Goal: Information Seeking & Learning: Check status

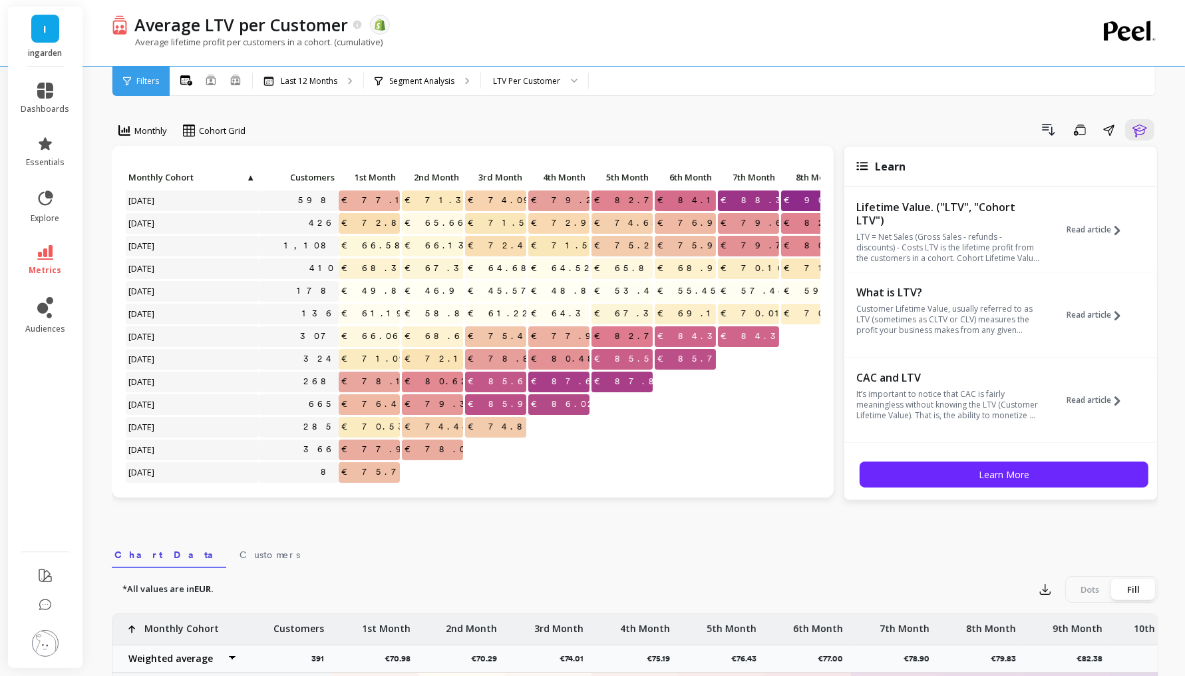
click at [49, 186] on li "explore" at bounding box center [45, 206] width 65 height 51
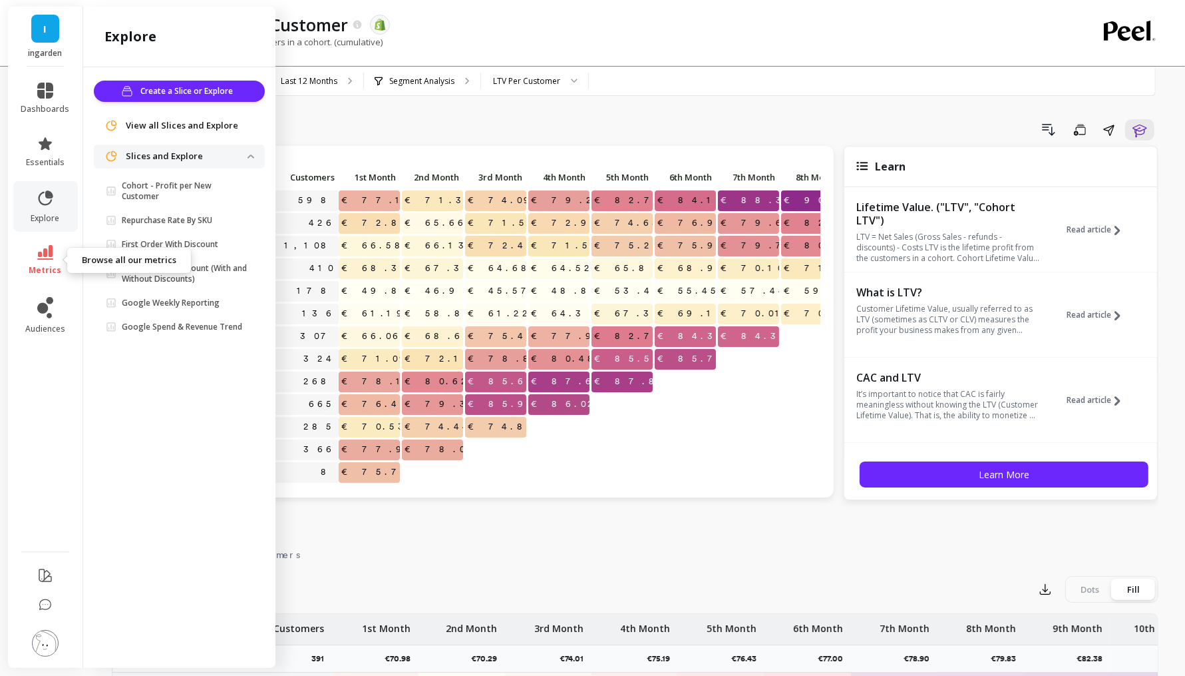
click at [53, 253] on link "metrics" at bounding box center [45, 260] width 49 height 31
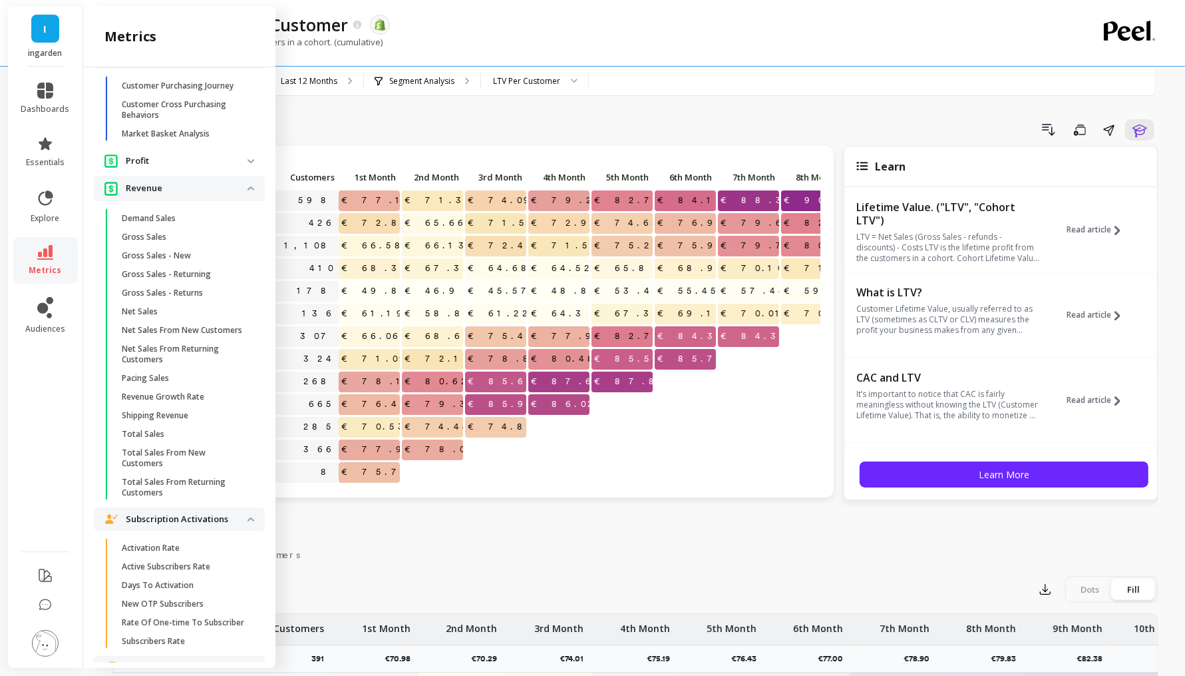
scroll to position [2637, 0]
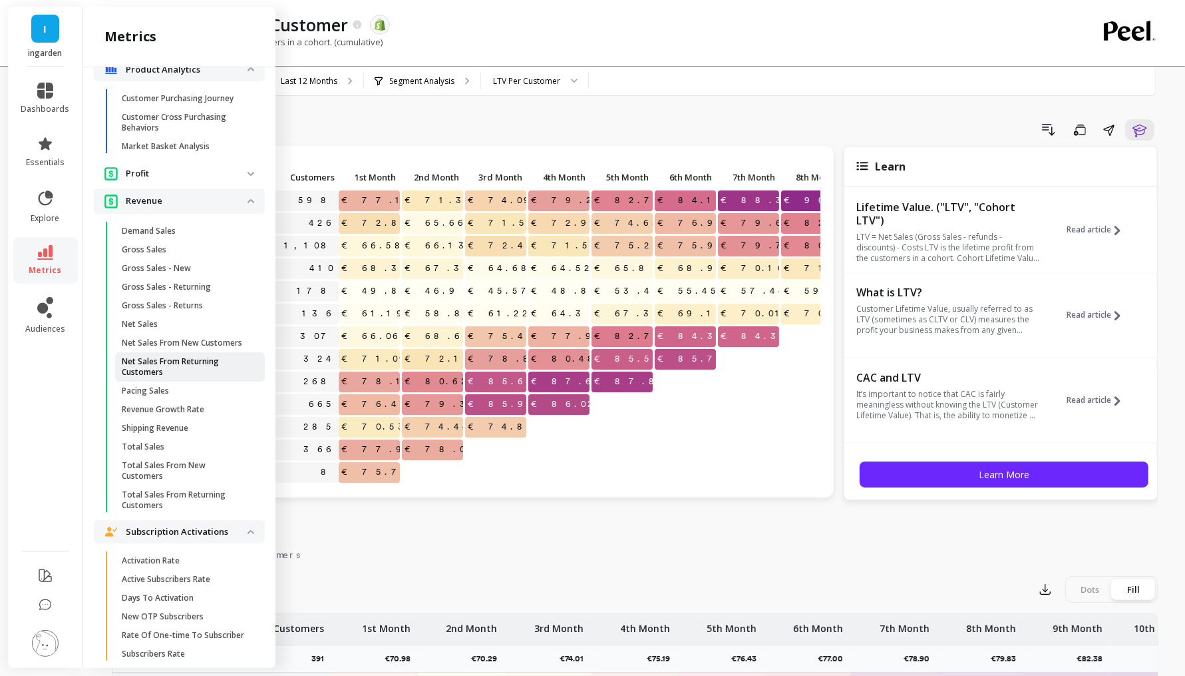
click at [208, 377] on p "Net Sales From Returning Customers" at bounding box center [185, 366] width 127 height 21
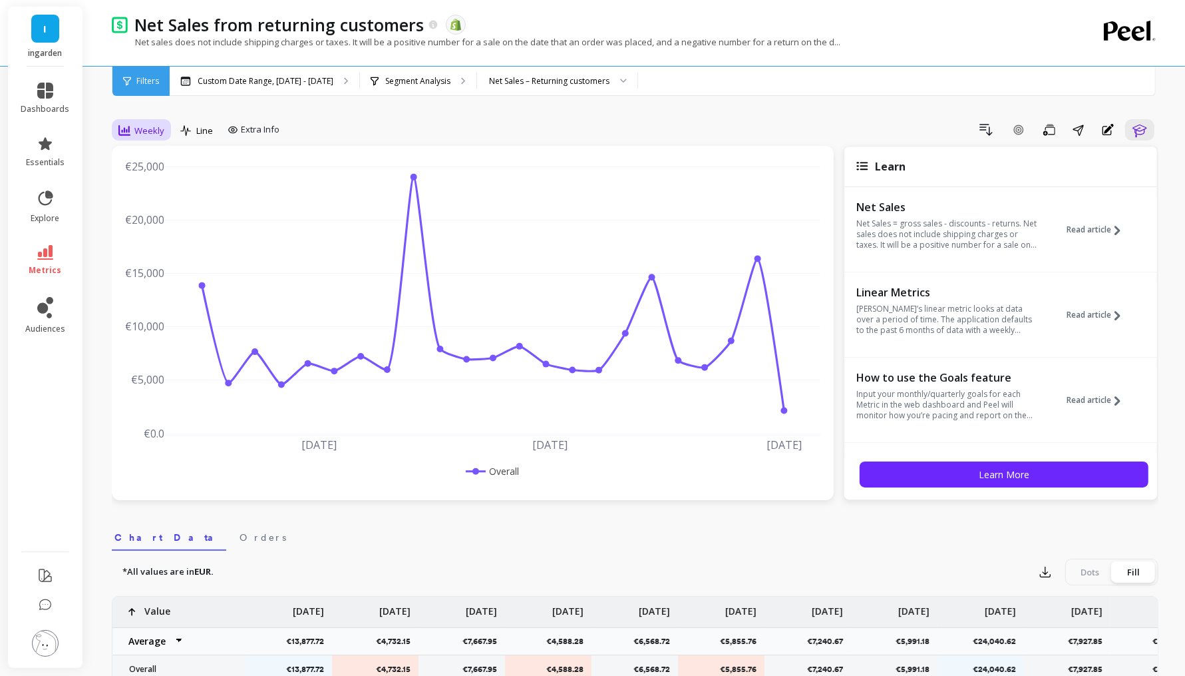
click at [140, 128] on span "Weekly" at bounding box center [149, 130] width 30 height 13
click at [174, 240] on div "Monthly" at bounding box center [161, 236] width 76 height 13
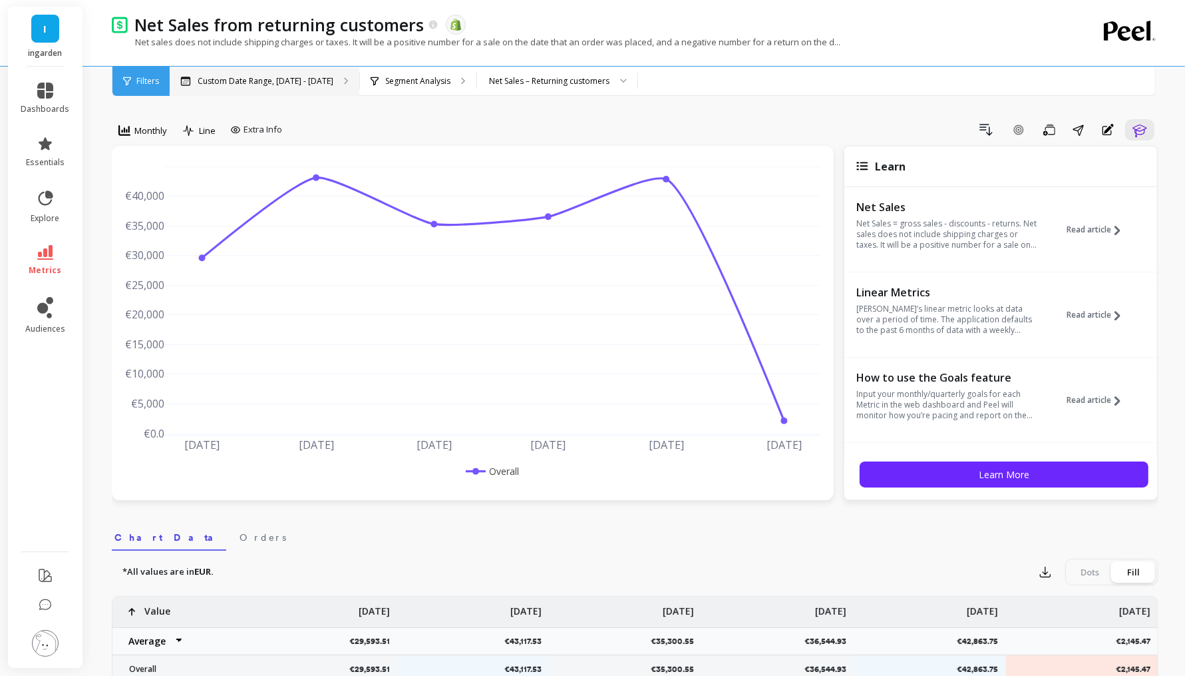
click at [296, 91] on div "Custom Date Range, [DATE] - [DATE]" at bounding box center [265, 81] width 190 height 29
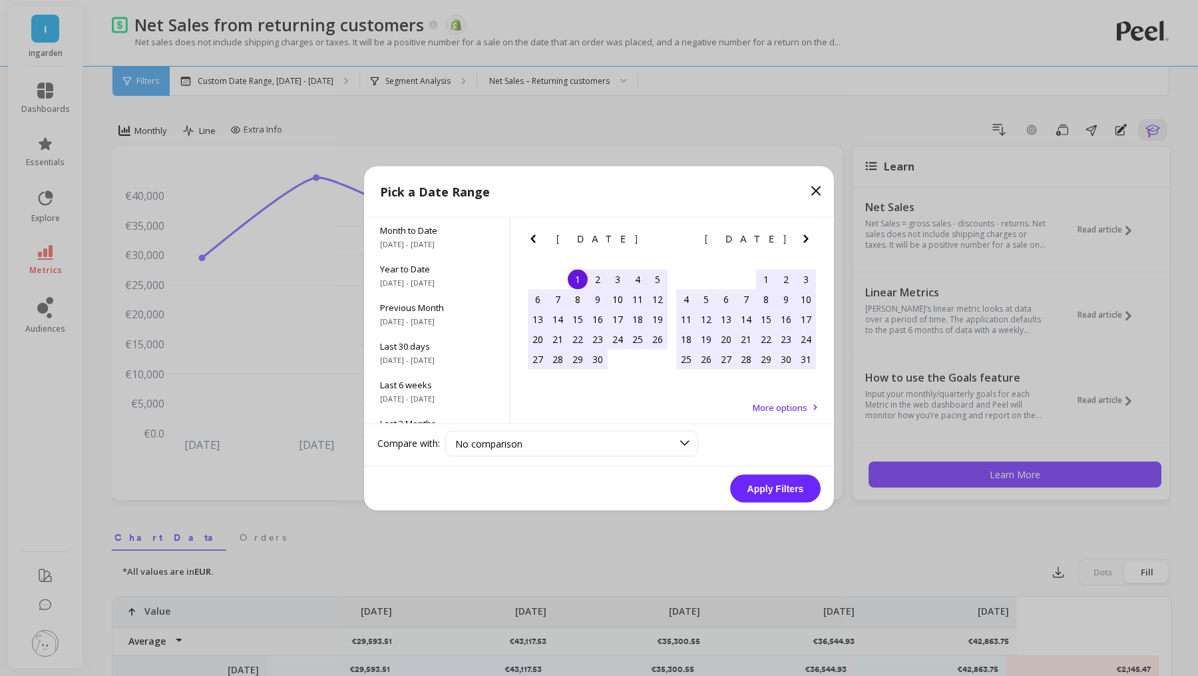
click at [531, 241] on icon "Previous Month" at bounding box center [533, 238] width 16 height 16
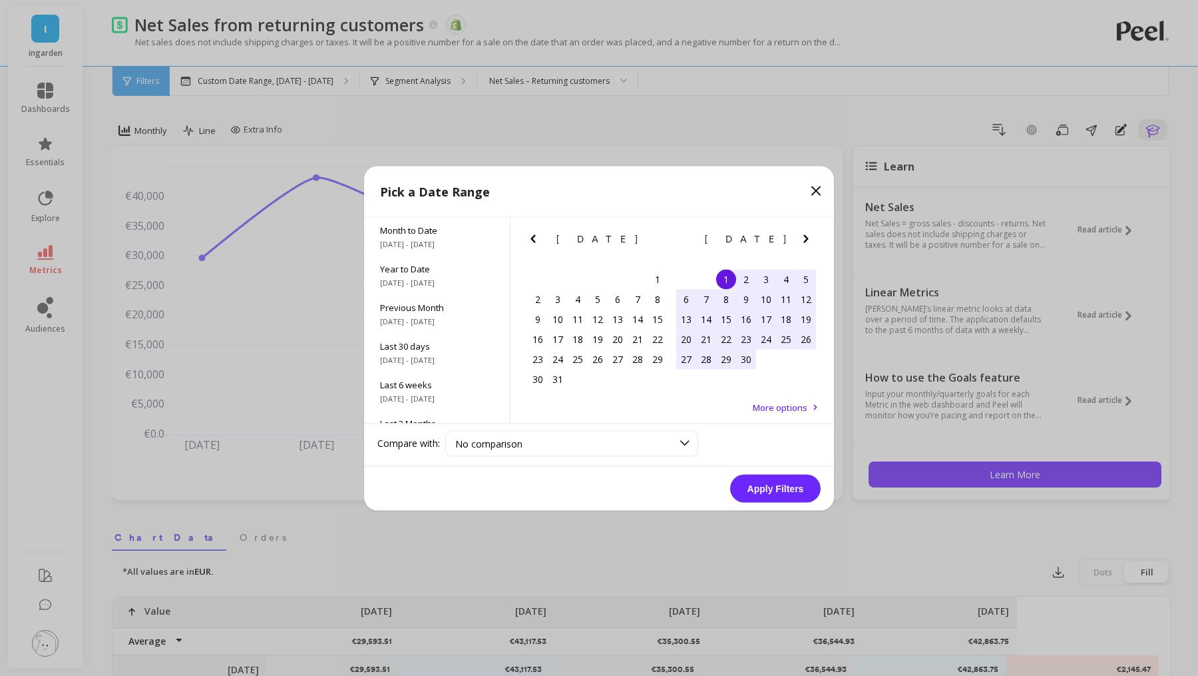
click at [531, 241] on icon "Previous Month" at bounding box center [533, 238] width 16 height 16
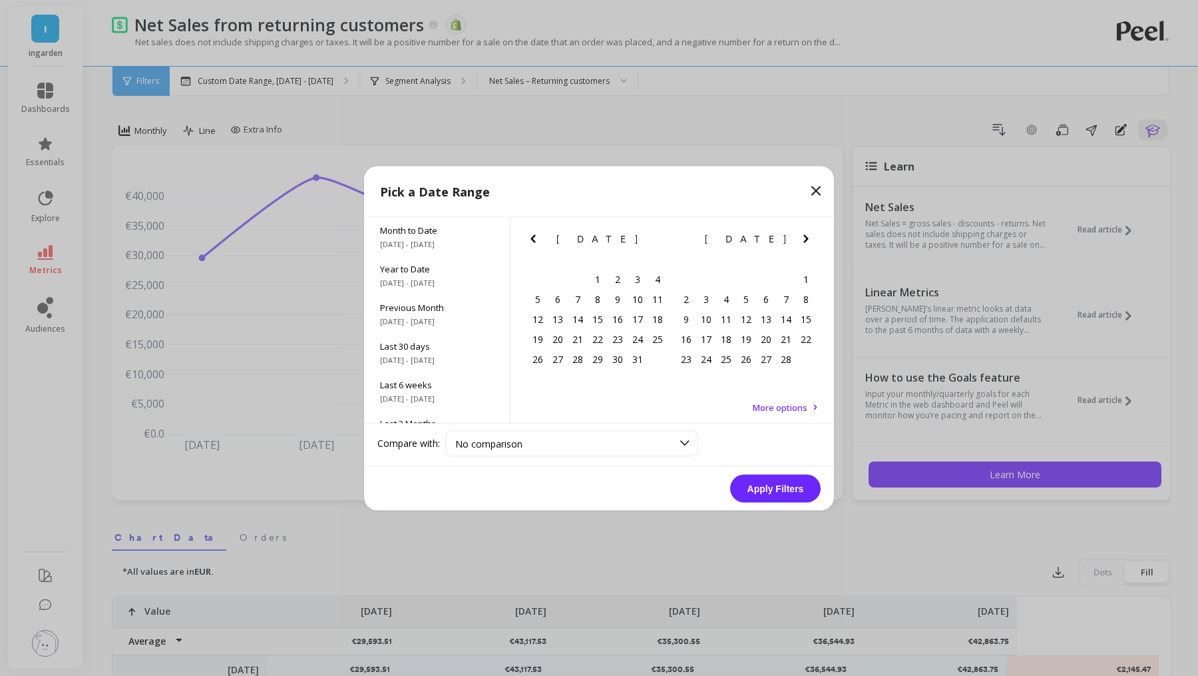
click at [531, 241] on icon "Previous Month" at bounding box center [533, 238] width 16 height 16
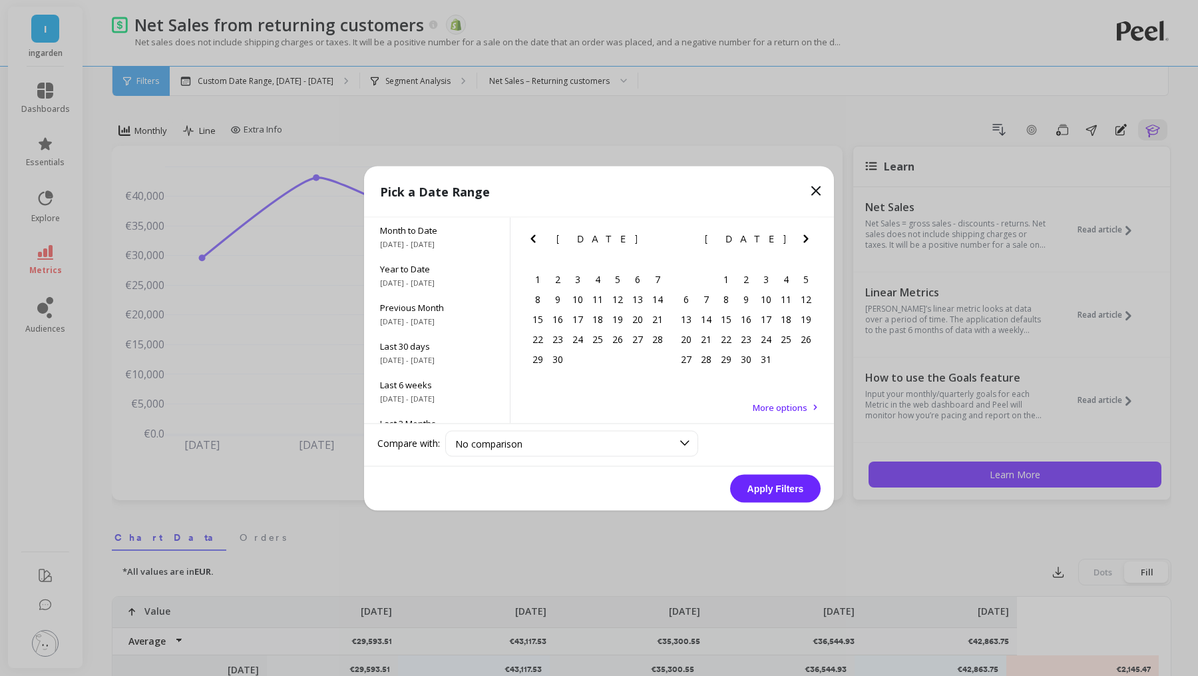
click at [531, 241] on icon "Previous Month" at bounding box center [533, 238] width 16 height 16
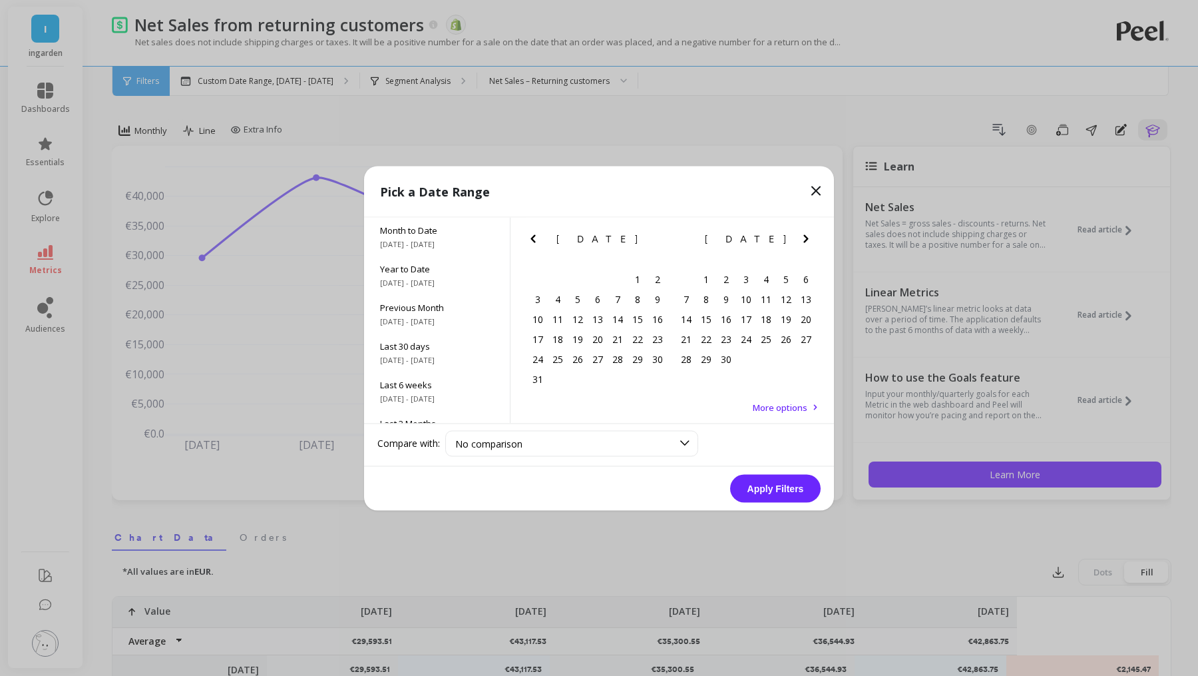
click at [531, 241] on icon "Previous Month" at bounding box center [533, 238] width 16 height 16
click at [551, 280] on div "1" at bounding box center [558, 279] width 20 height 20
click at [808, 234] on icon "Next Month" at bounding box center [806, 238] width 16 height 16
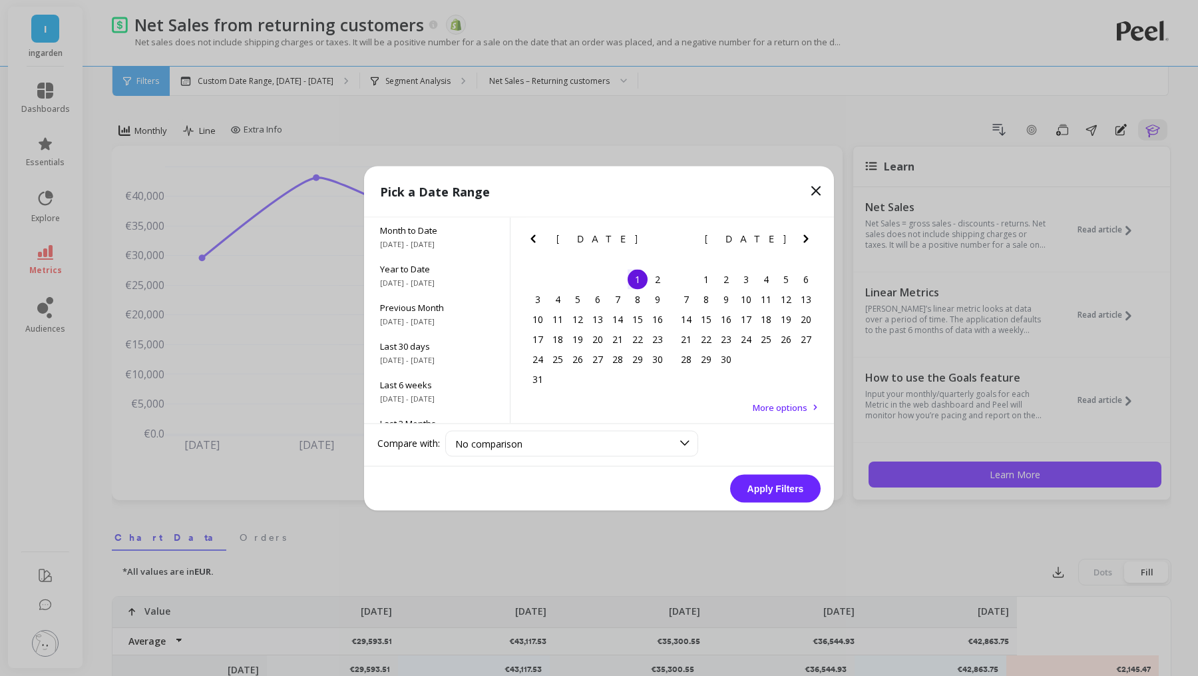
click at [808, 234] on icon "Next Month" at bounding box center [806, 238] width 16 height 16
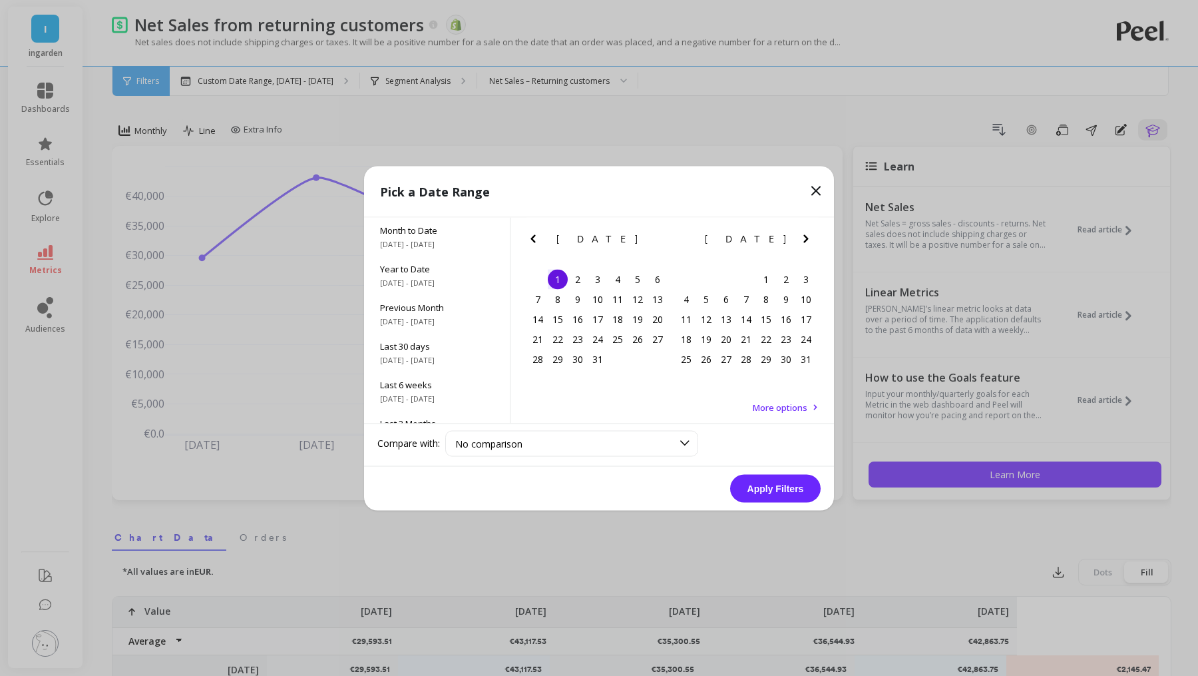
click at [808, 234] on icon "Next Month" at bounding box center [806, 238] width 16 height 16
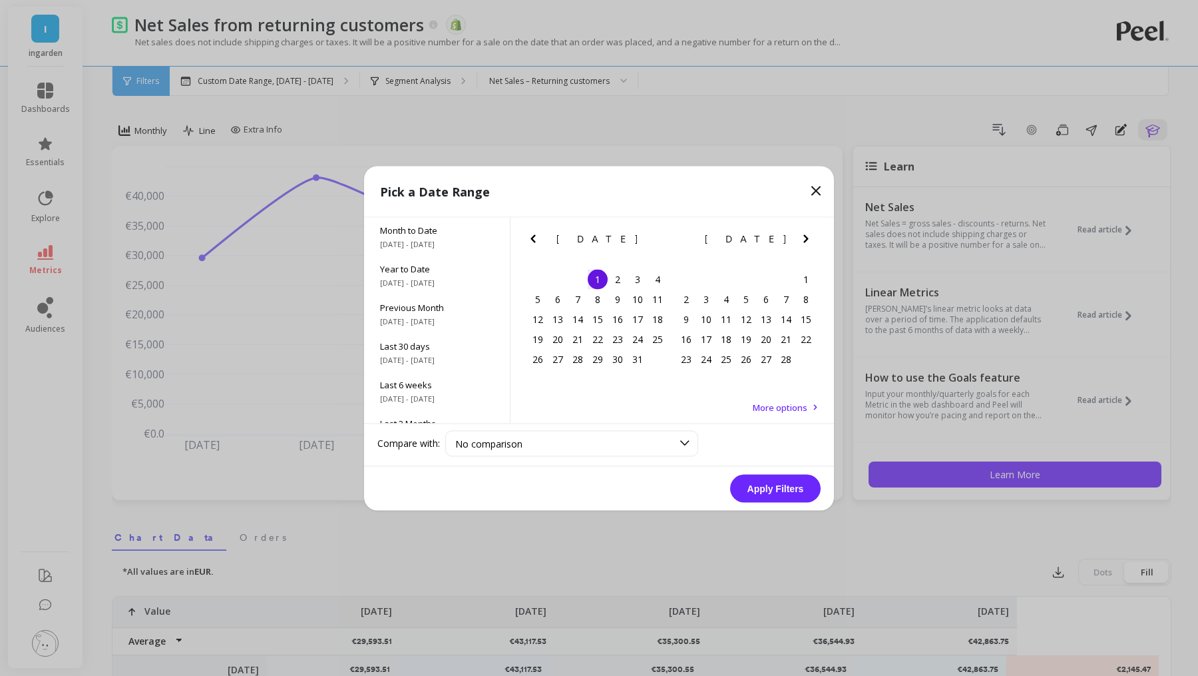
click at [808, 234] on icon "Next Month" at bounding box center [806, 238] width 16 height 16
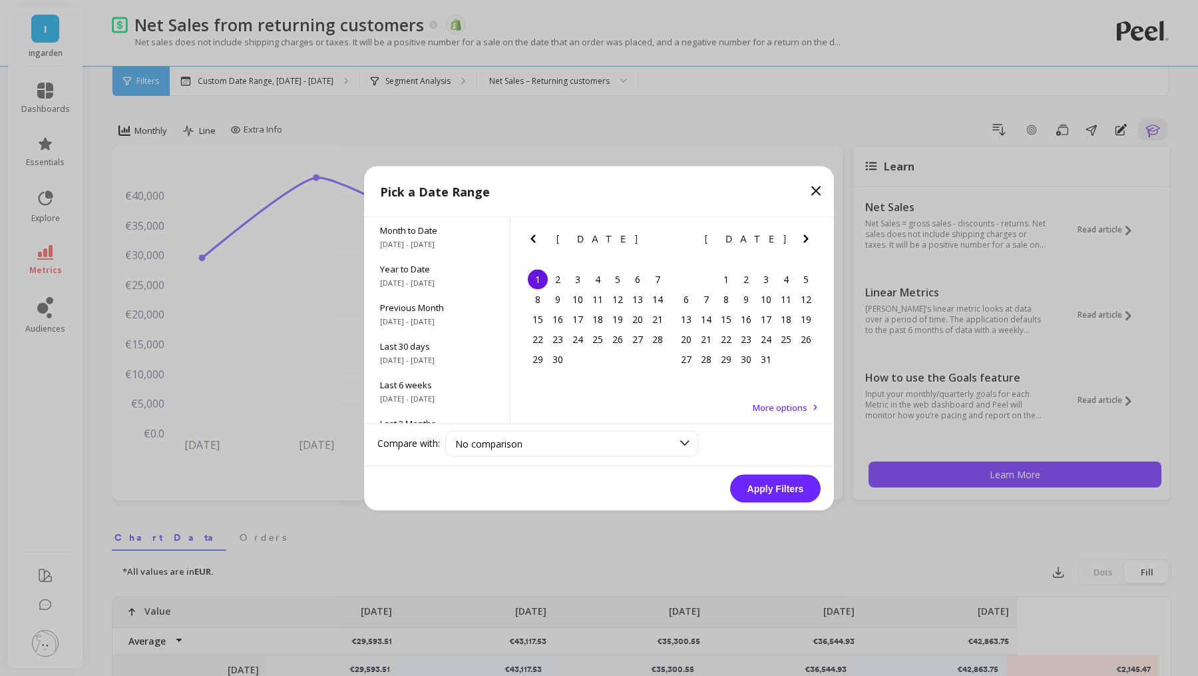
click at [814, 234] on button "Next Month" at bounding box center [808, 240] width 21 height 21
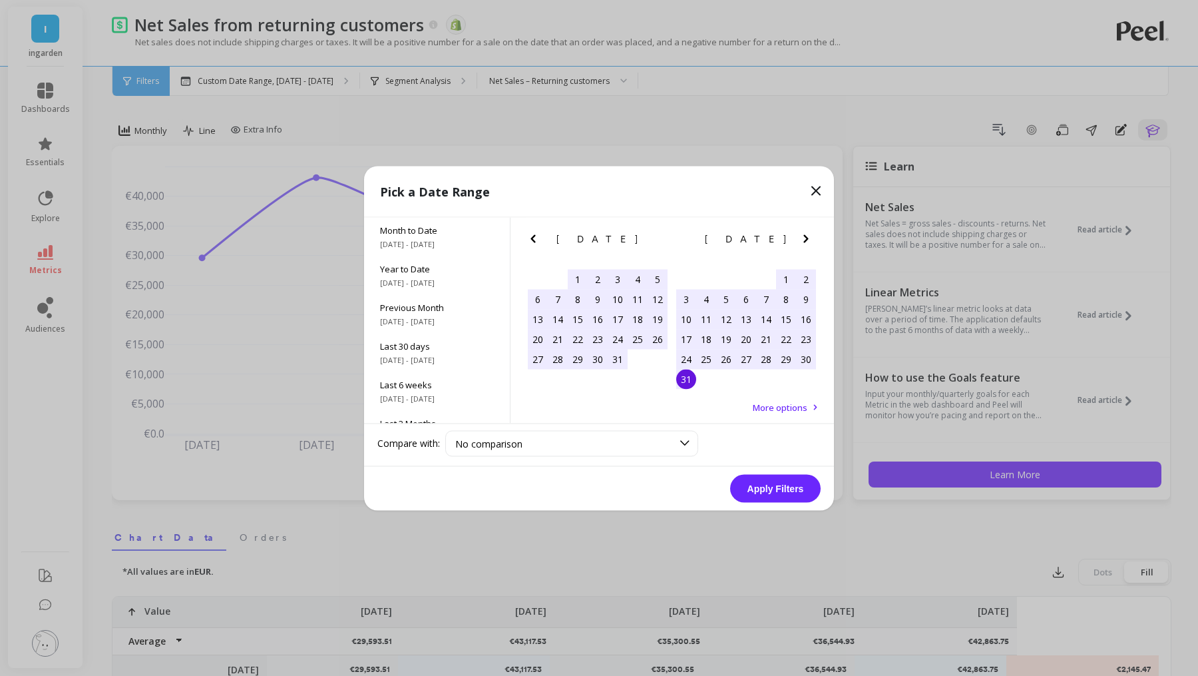
click at [685, 382] on div "31" at bounding box center [686, 379] width 20 height 20
click at [761, 470] on div "Apply Filters" at bounding box center [599, 488] width 470 height 44
click at [766, 481] on button "Apply Filters" at bounding box center [775, 488] width 91 height 28
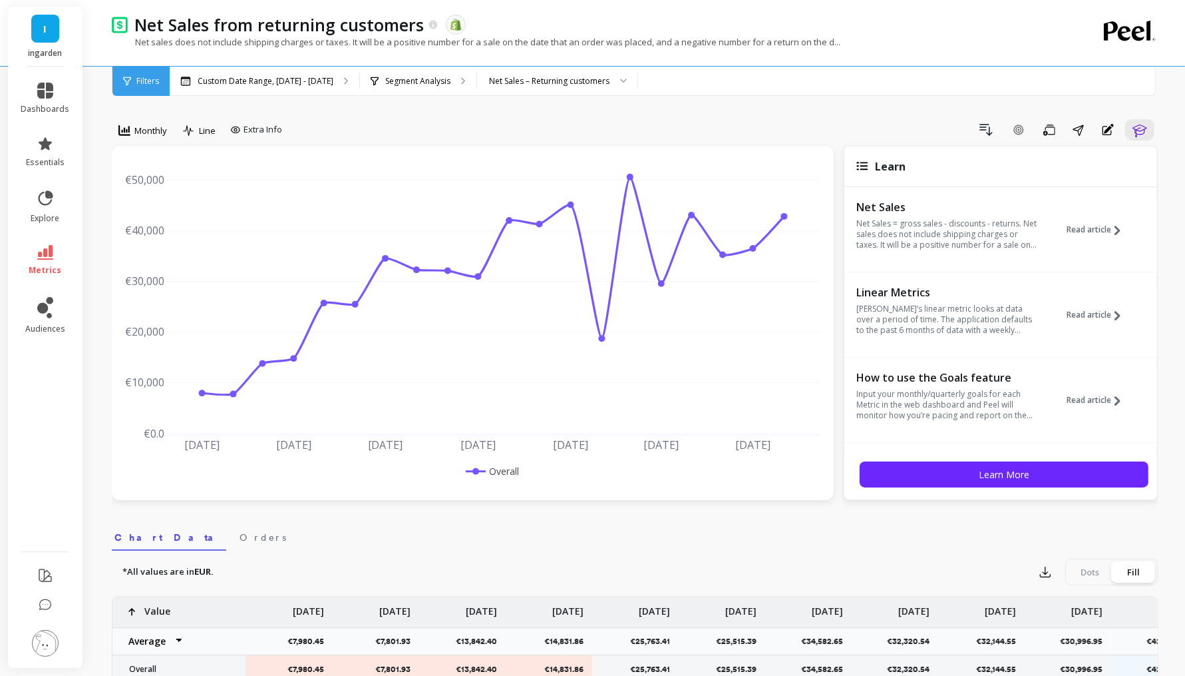
click at [40, 253] on icon at bounding box center [45, 252] width 16 height 15
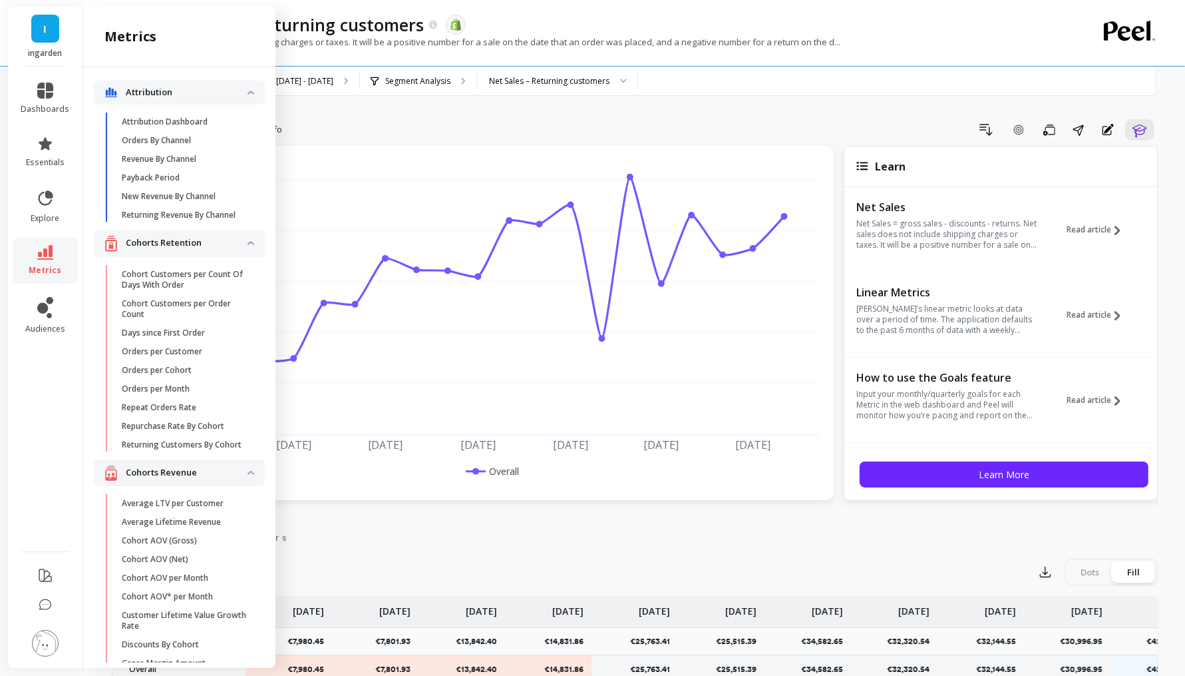
scroll to position [2637, 0]
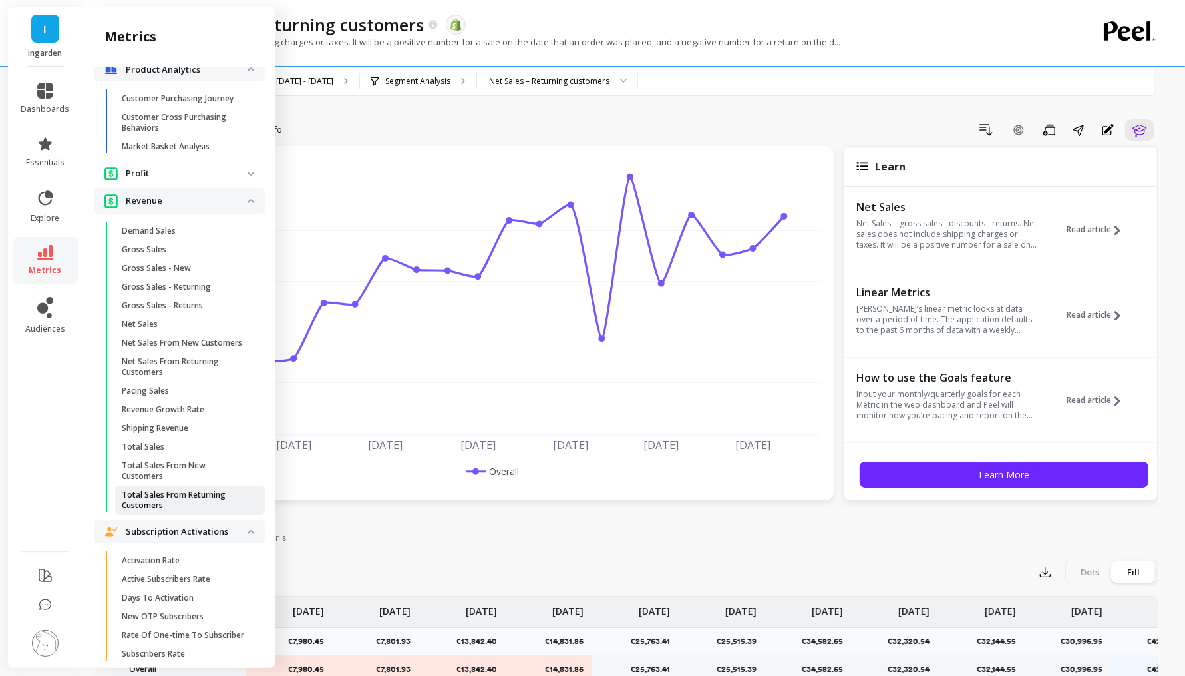
click at [212, 511] on p "Total Sales From Returning Customers" at bounding box center [185, 499] width 127 height 21
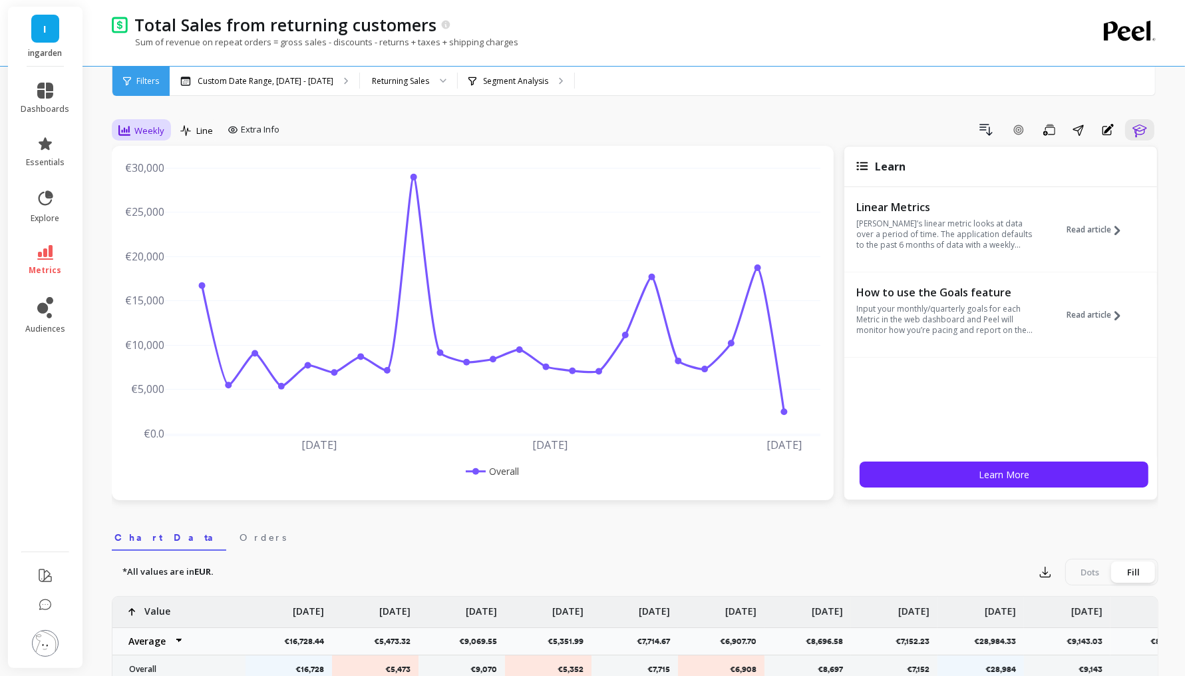
click at [154, 119] on div "Weekly" at bounding box center [141, 130] width 54 height 23
click at [170, 234] on div "Monthly" at bounding box center [161, 236] width 76 height 13
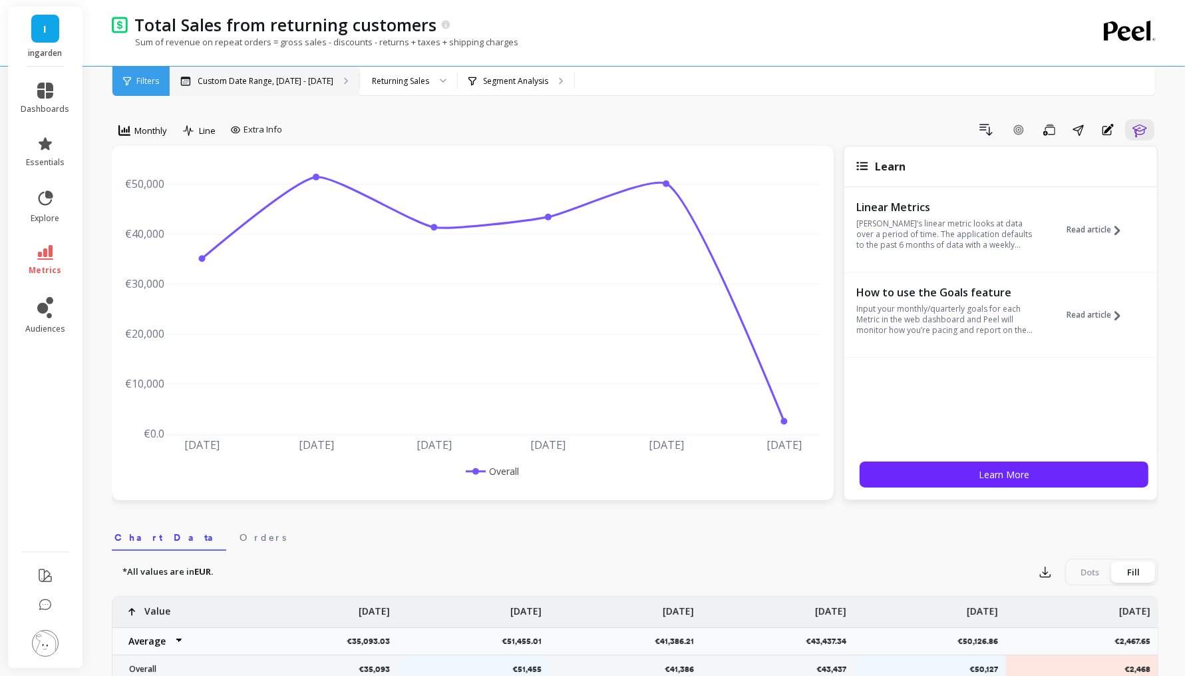
click at [290, 84] on p "Custom Date Range, [DATE] - [DATE]" at bounding box center [266, 81] width 136 height 11
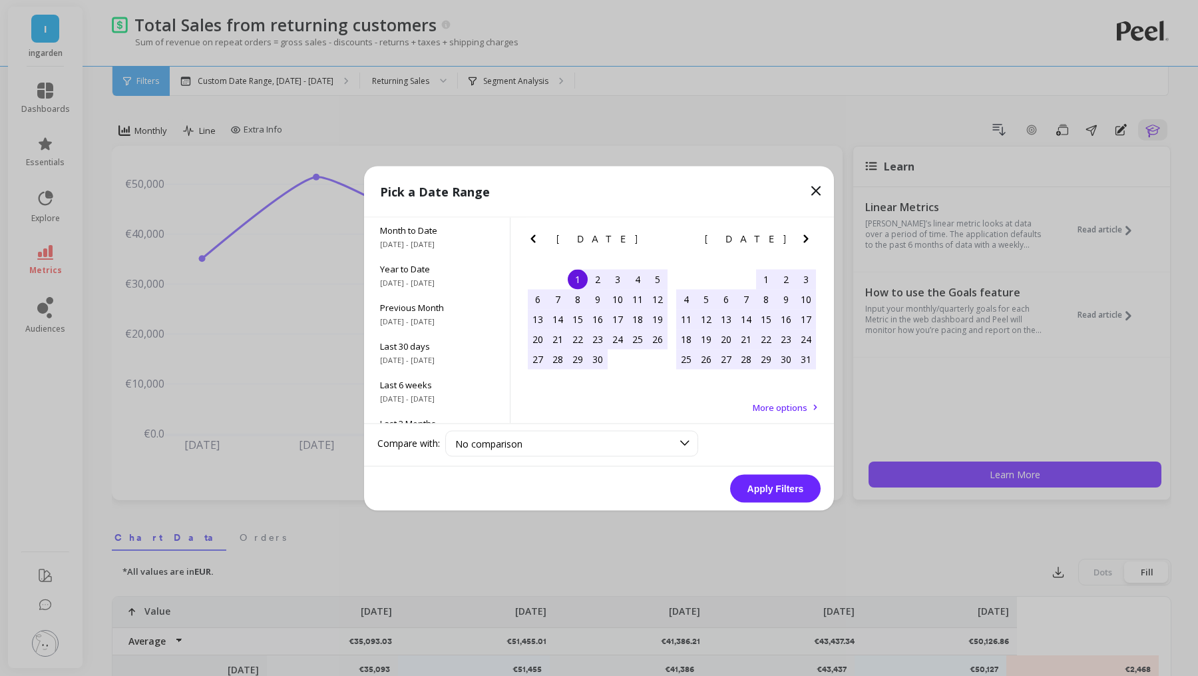
click at [535, 246] on icon "Previous Month" at bounding box center [533, 238] width 16 height 16
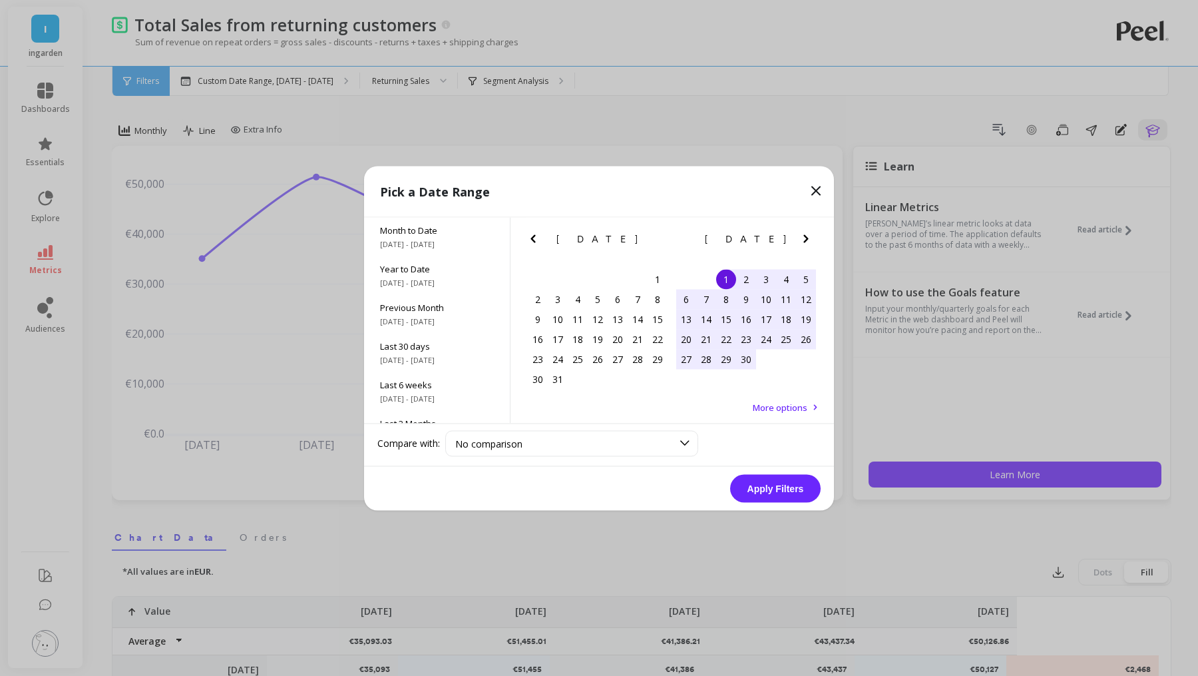
click at [535, 246] on icon "Previous Month" at bounding box center [533, 238] width 16 height 16
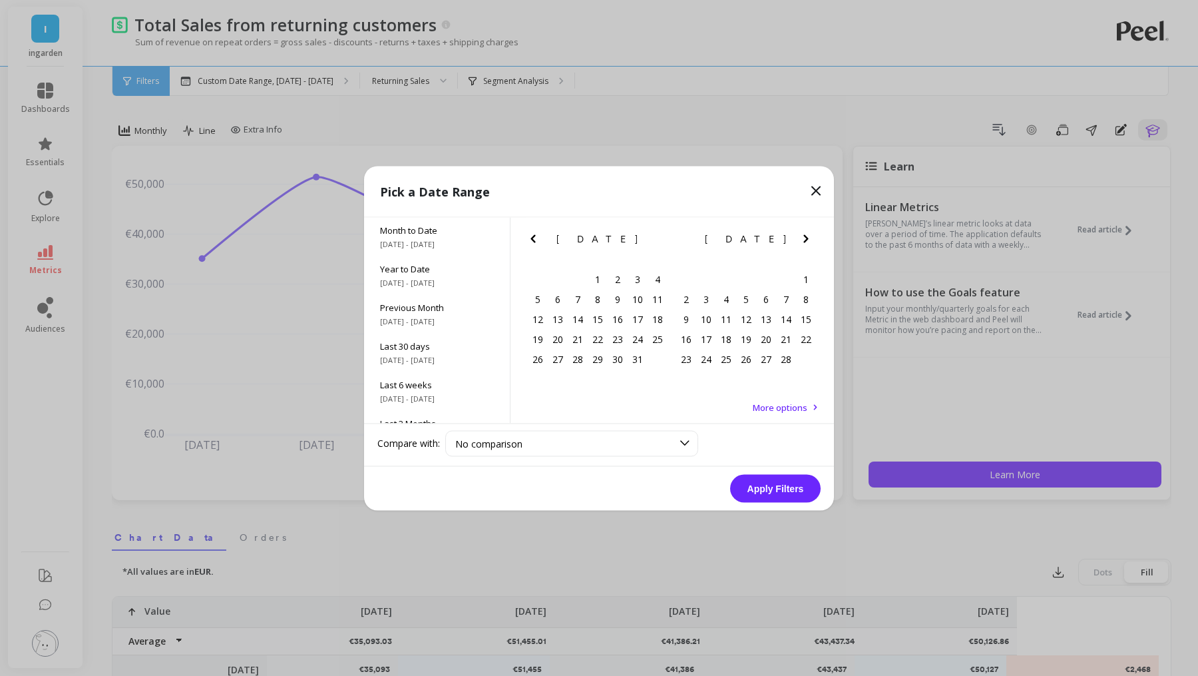
click at [535, 246] on icon "Previous Month" at bounding box center [533, 238] width 16 height 16
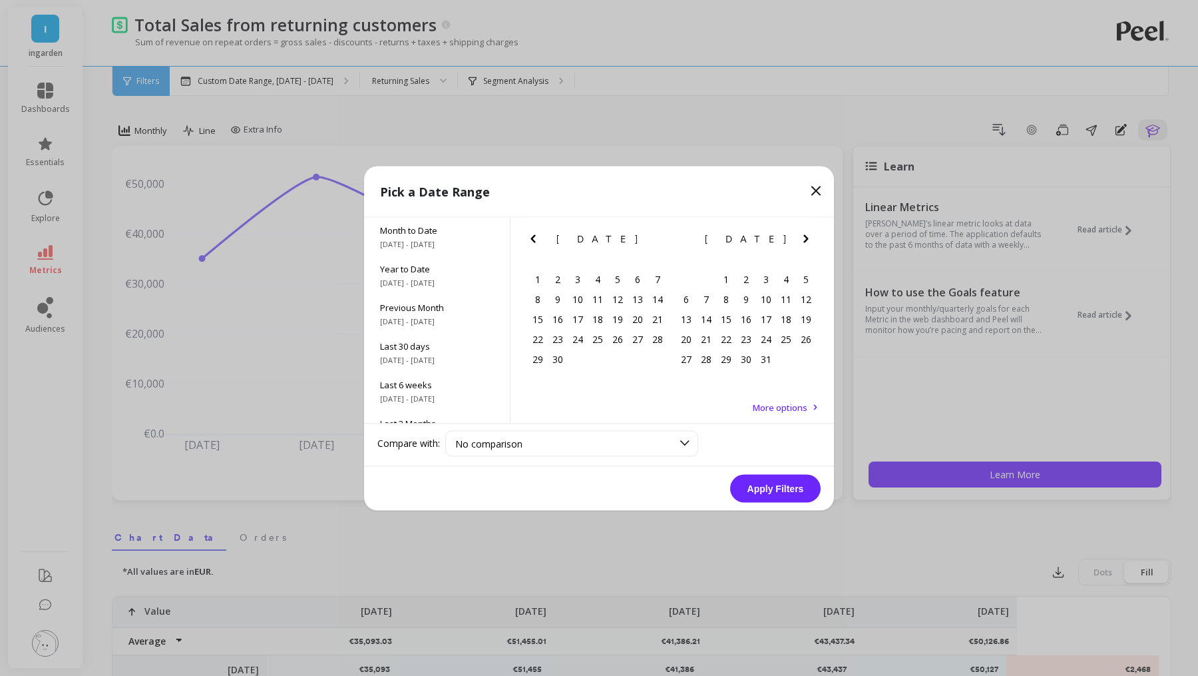
click at [535, 246] on icon "Previous Month" at bounding box center [533, 238] width 16 height 16
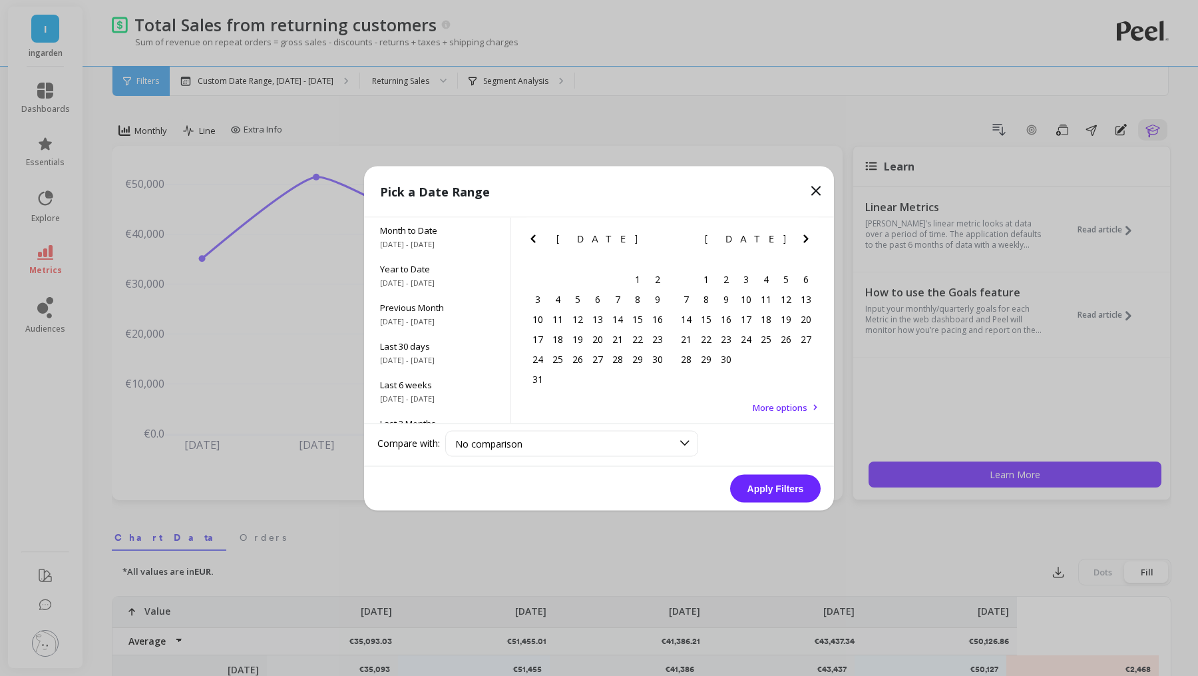
click at [535, 246] on icon "Previous Month" at bounding box center [533, 238] width 16 height 16
click at [553, 270] on div "1" at bounding box center [558, 279] width 20 height 20
click at [817, 238] on button "Next Month" at bounding box center [808, 240] width 21 height 21
click at [816, 238] on button "Next Month" at bounding box center [808, 240] width 21 height 21
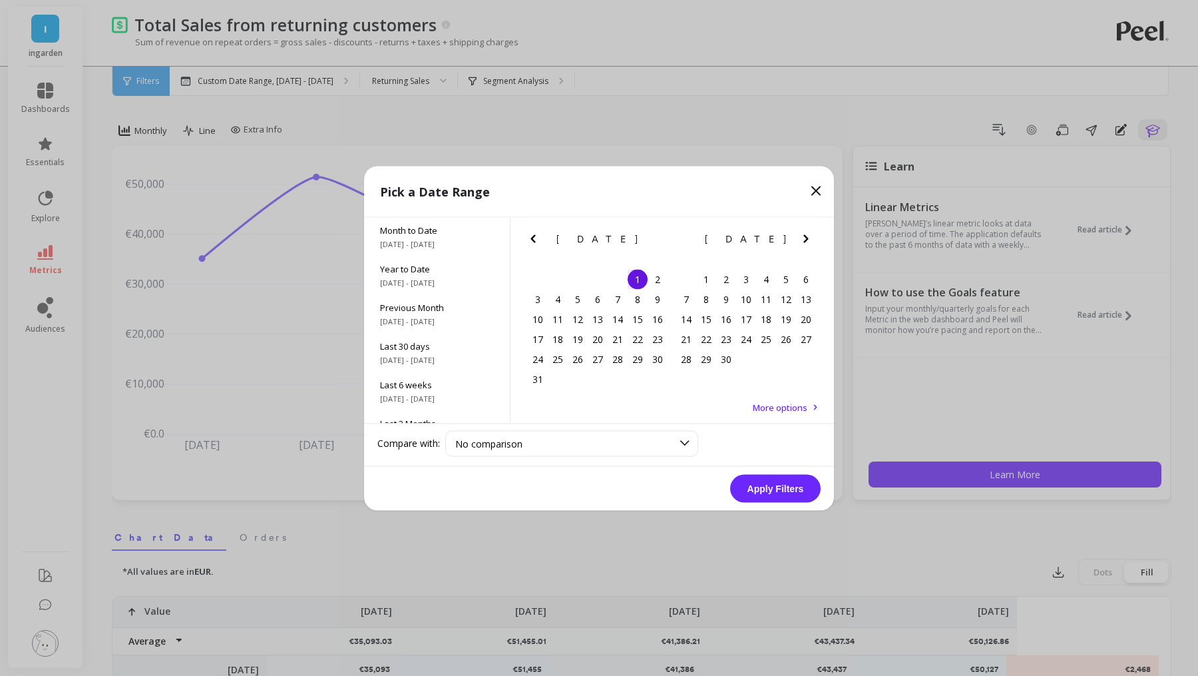
click at [816, 238] on button "Next Month" at bounding box center [808, 240] width 21 height 21
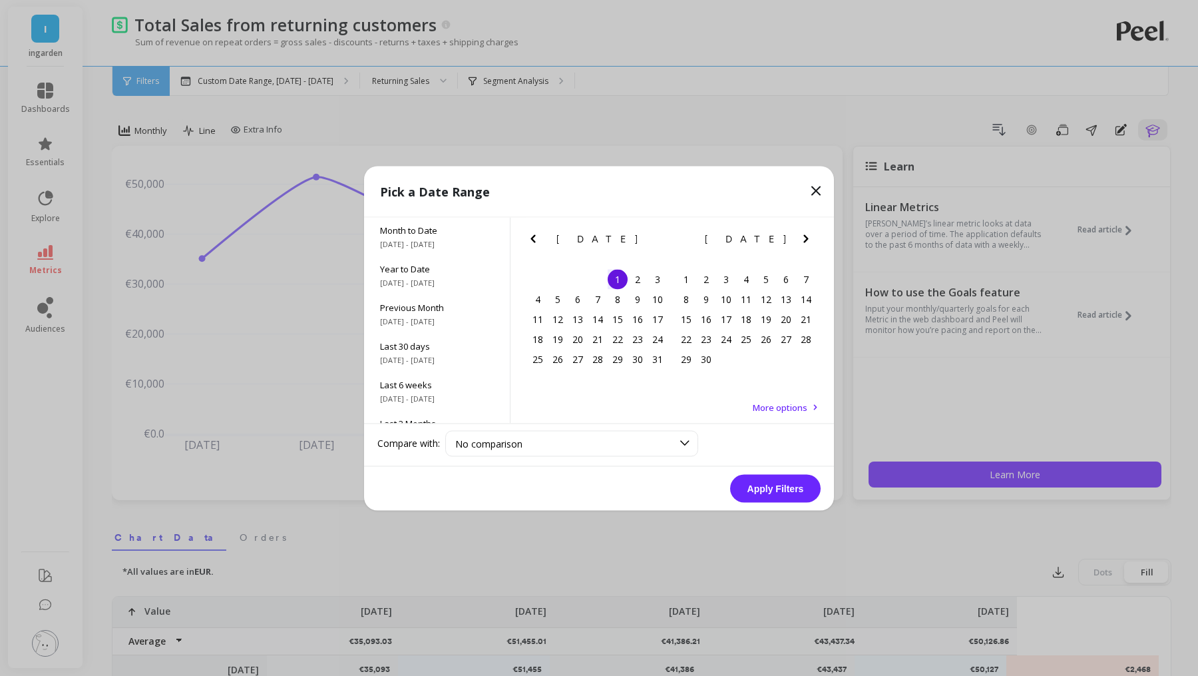
click at [816, 238] on button "Next Month" at bounding box center [808, 240] width 21 height 21
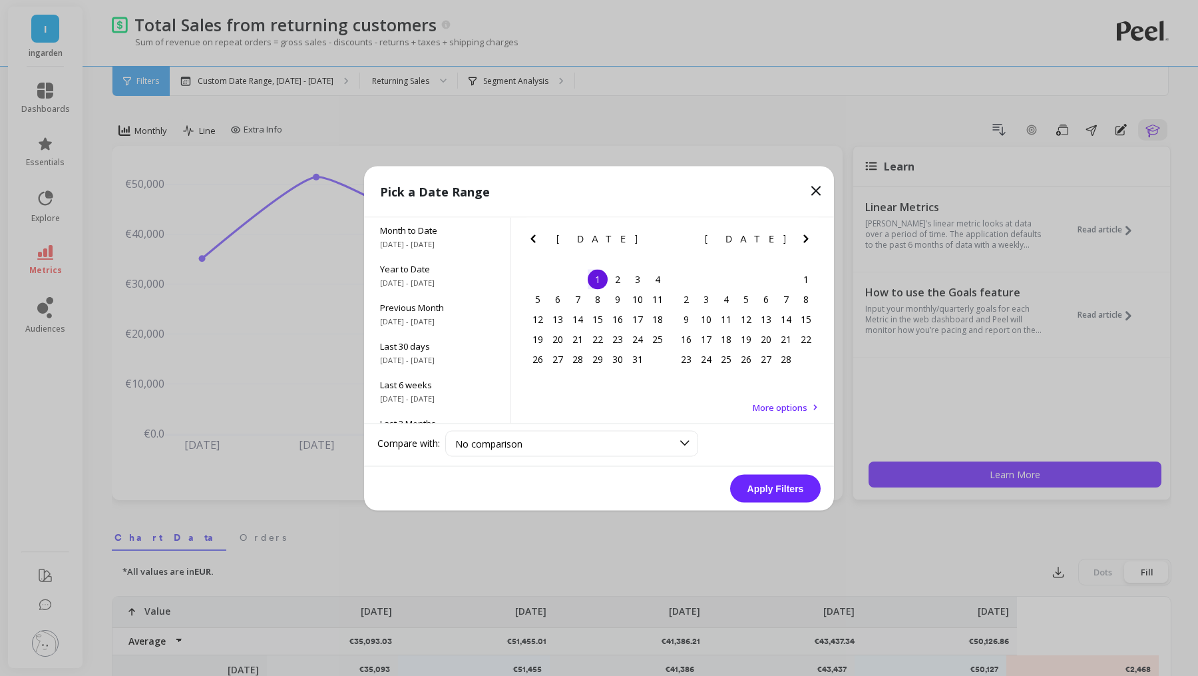
click at [816, 238] on button "Next Month" at bounding box center [808, 240] width 21 height 21
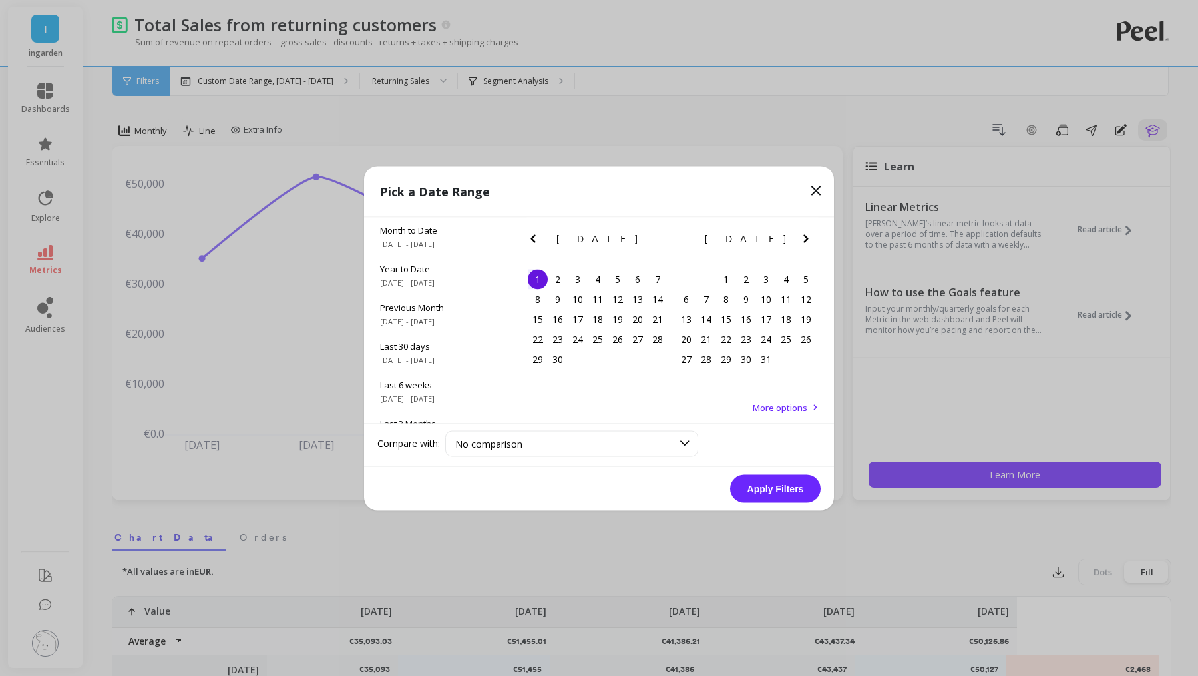
click at [816, 238] on button "Next Month" at bounding box center [808, 240] width 21 height 21
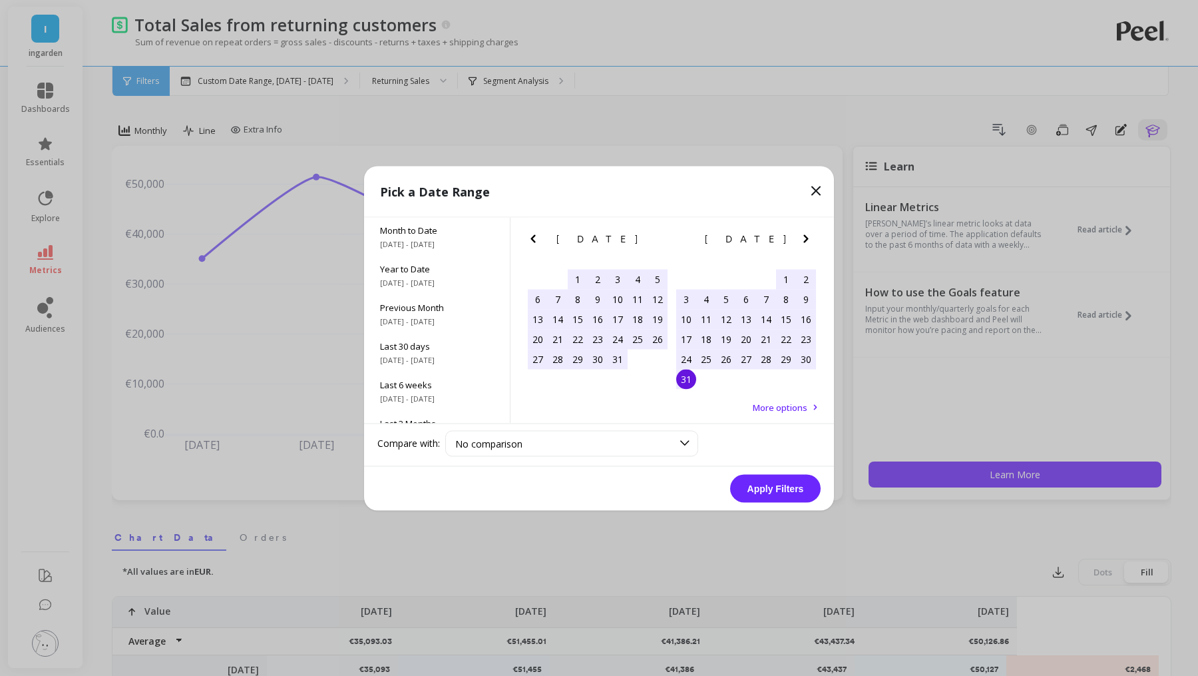
click at [678, 383] on div "31" at bounding box center [686, 379] width 20 height 20
click at [799, 498] on button "Apply Filters" at bounding box center [775, 488] width 91 height 28
